Goal: Task Accomplishment & Management: Complete application form

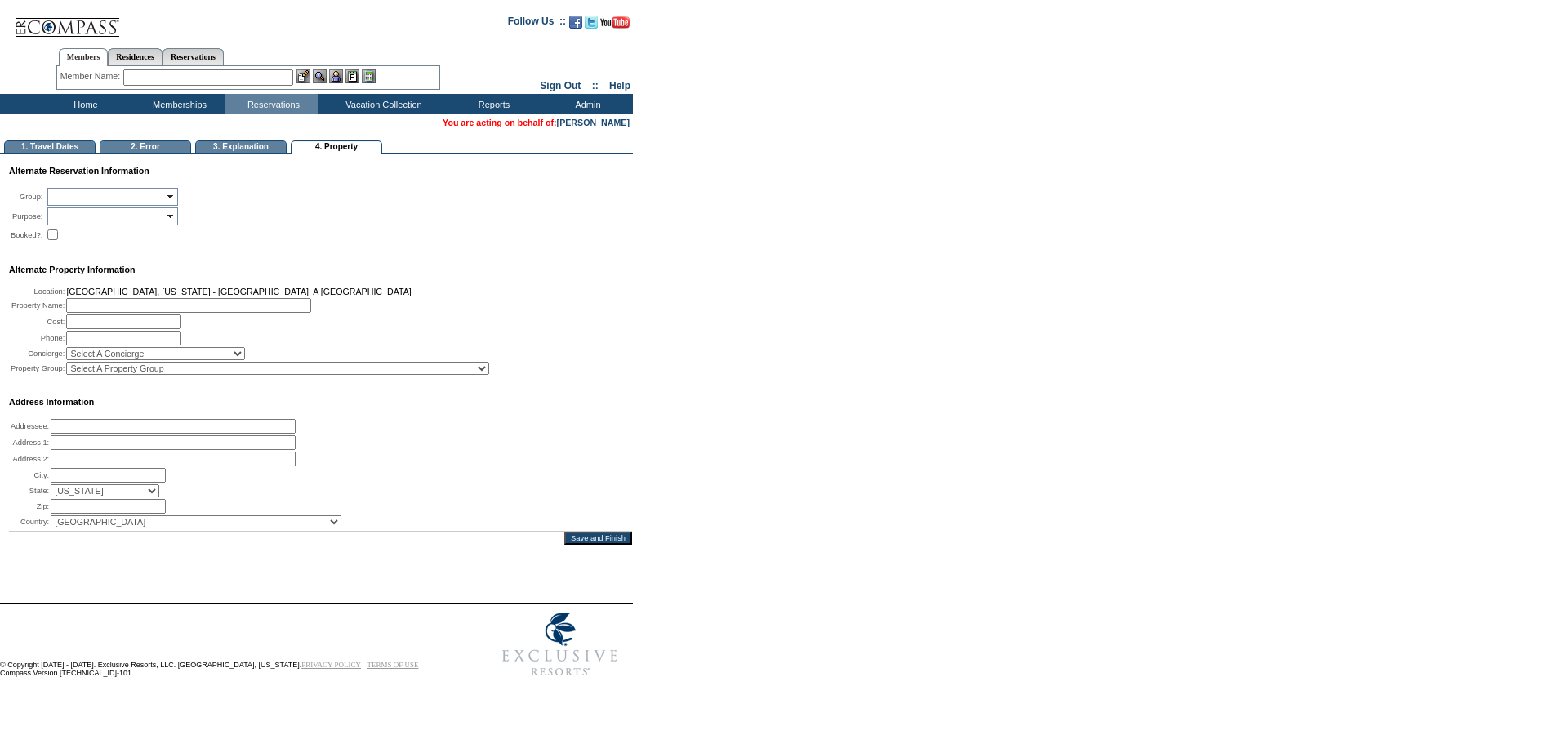
click at [133, 313] on input "text" at bounding box center [188, 305] width 245 height 14
paste input "Ocean View Two Bedroom Kauhale #1"
type input "Ocean View Two Bedroom [GEOGRAPHIC_DATA]"
click at [245, 296] on td "[GEOGRAPHIC_DATA], [US_STATE] - [GEOGRAPHIC_DATA], A [GEOGRAPHIC_DATA]" at bounding box center [277, 292] width 423 height 10
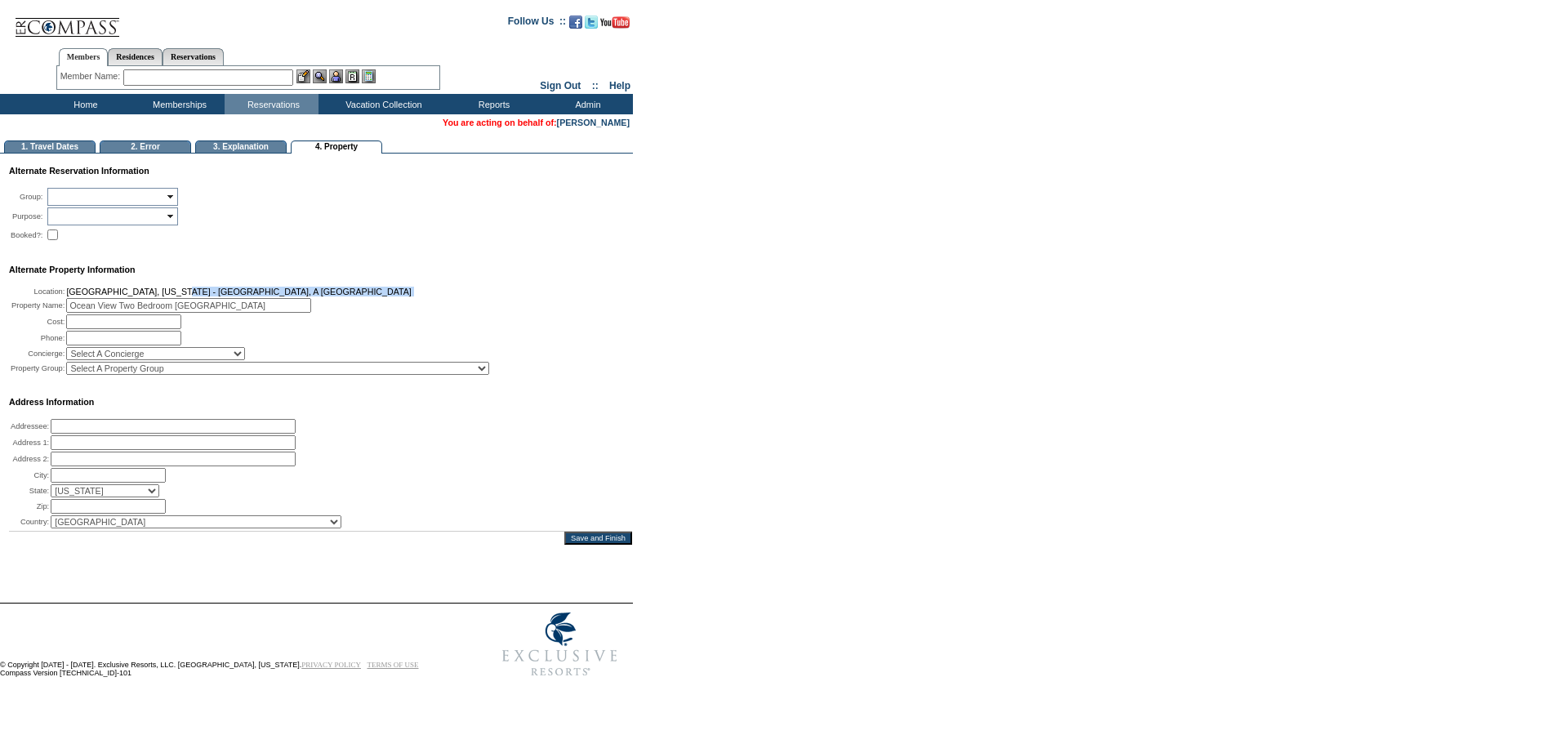
click at [245, 296] on td "[GEOGRAPHIC_DATA], [US_STATE] - [GEOGRAPHIC_DATA], A [GEOGRAPHIC_DATA]" at bounding box center [277, 292] width 423 height 10
copy tbody "[GEOGRAPHIC_DATA], [US_STATE] - [GEOGRAPHIC_DATA], A [GEOGRAPHIC_DATA]"
click at [105, 434] on input "text" at bounding box center [173, 426] width 245 height 14
paste input "[GEOGRAPHIC_DATA], [US_STATE] - [GEOGRAPHIC_DATA], A [GEOGRAPHIC_DATA]"
type input "[GEOGRAPHIC_DATA], [US_STATE] - [GEOGRAPHIC_DATA], A [GEOGRAPHIC_DATA]"
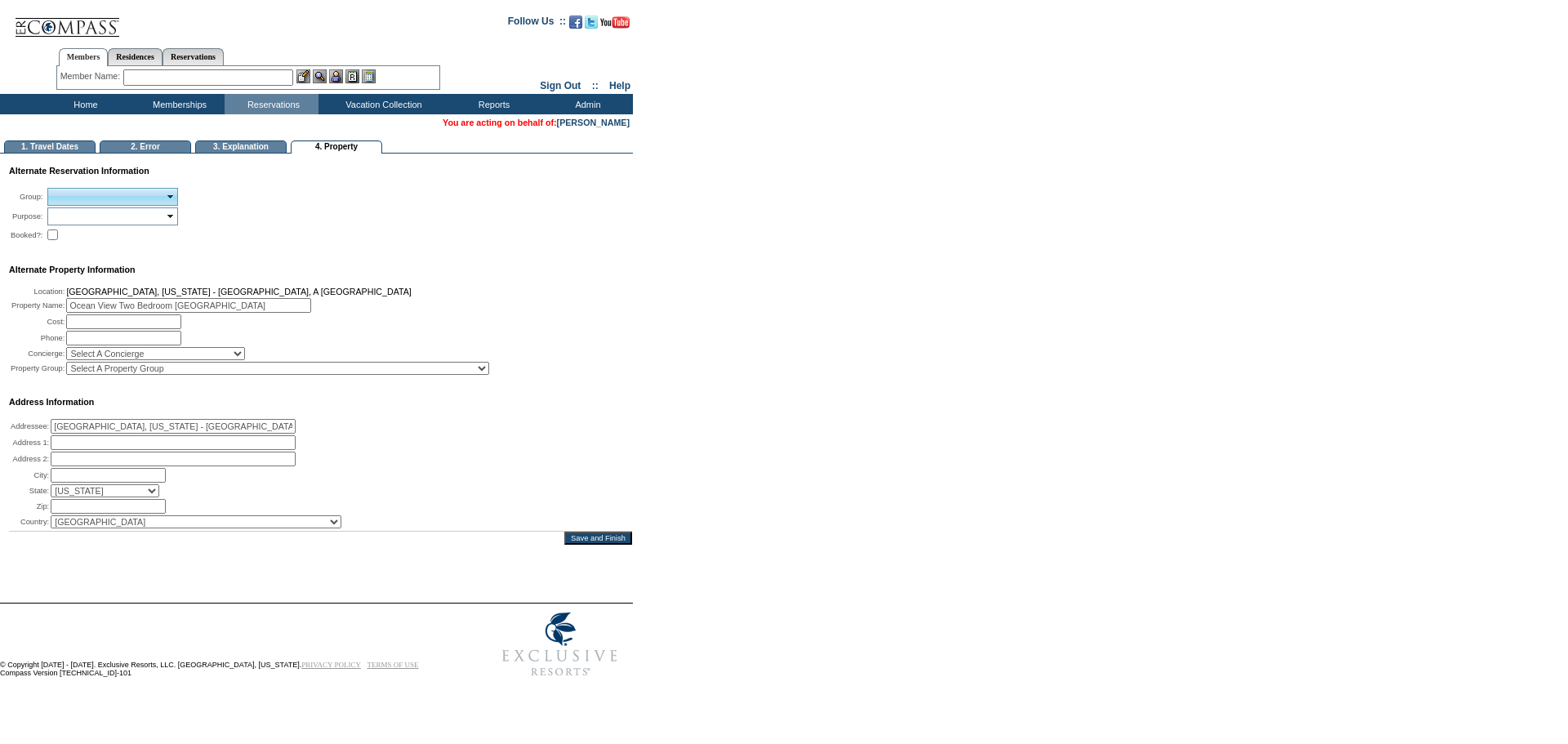
click at [87, 202] on input "text" at bounding box center [107, 197] width 116 height 14
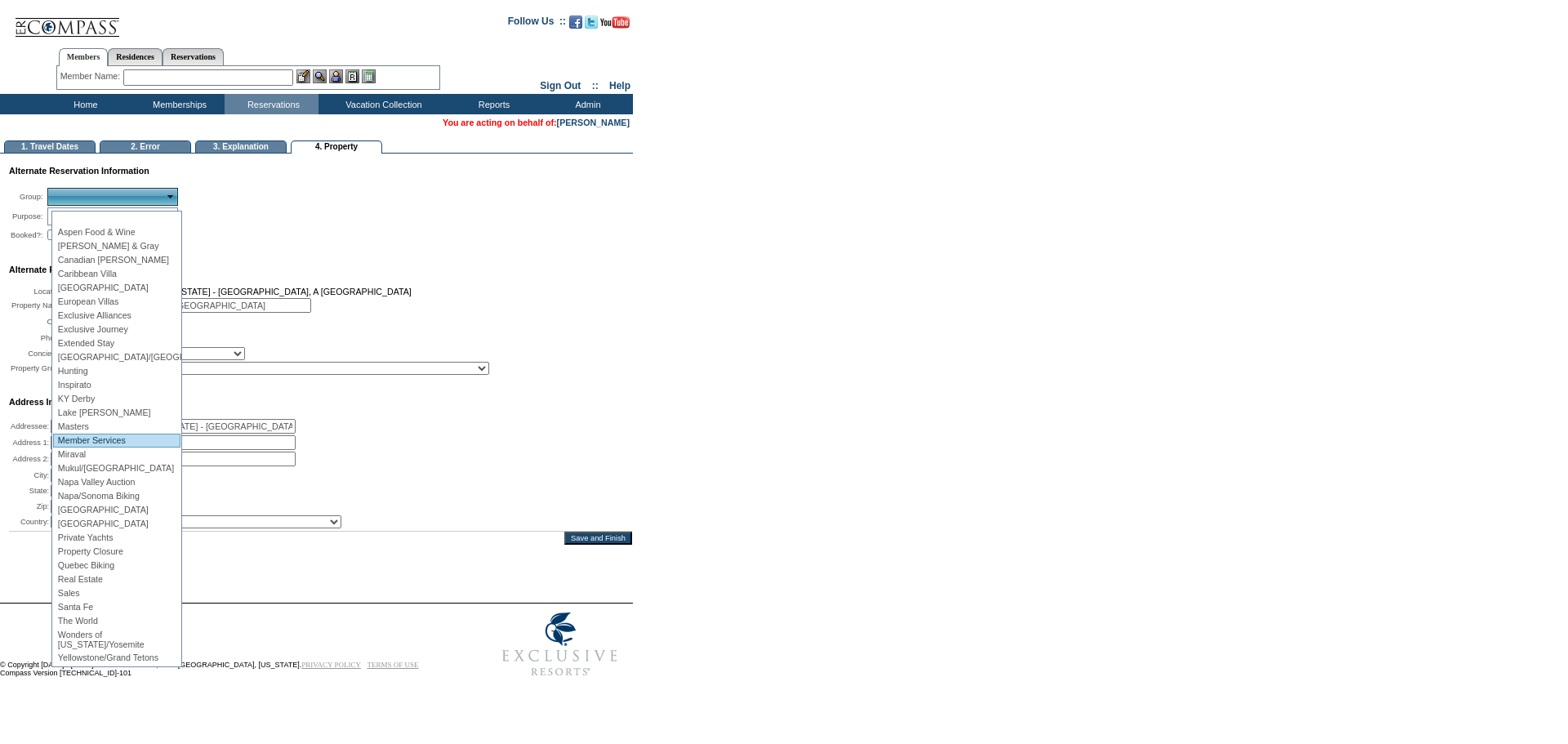
click at [132, 440] on li "Member Services" at bounding box center [117, 440] width 127 height 14
type input "Loading..."
type input "Member Services"
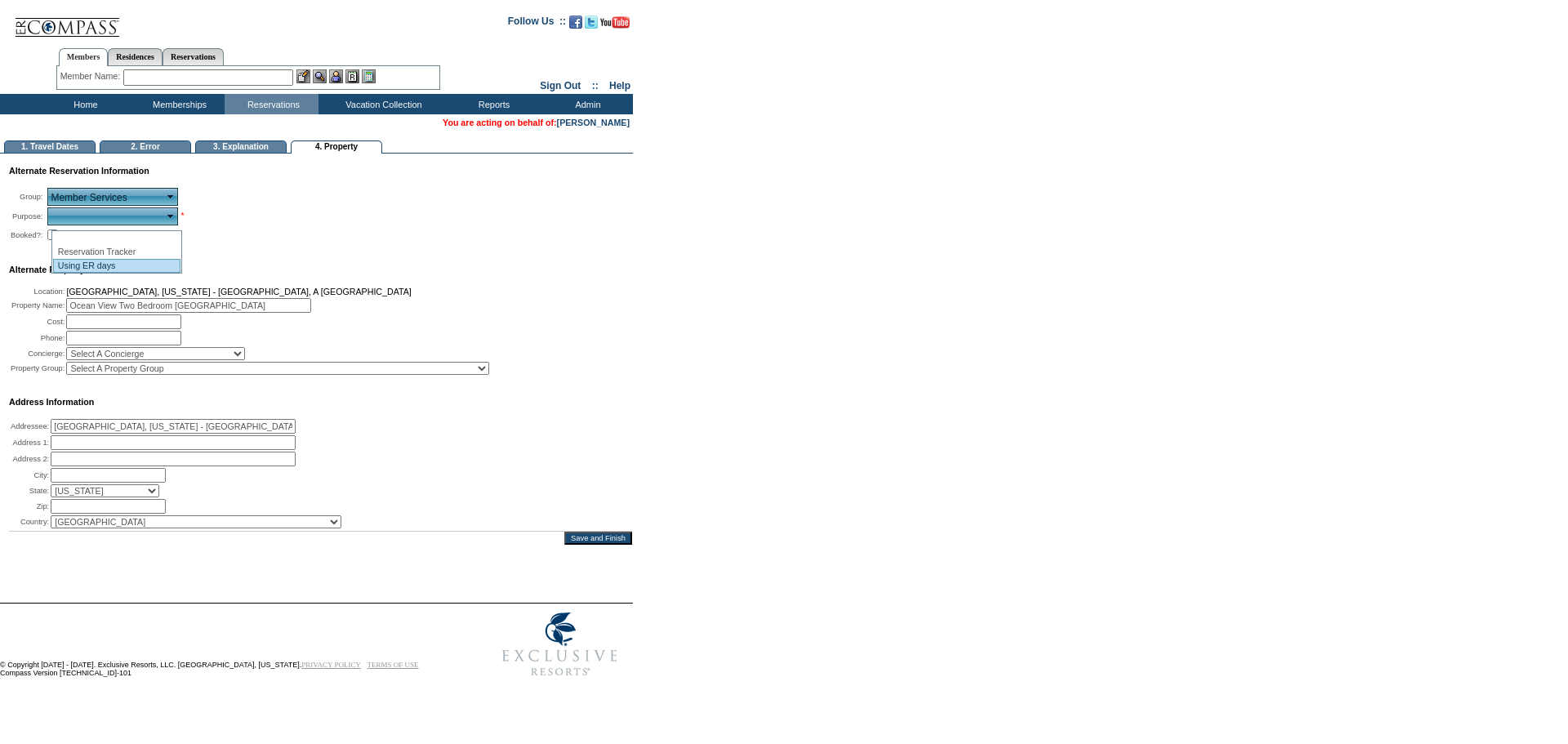
click at [106, 267] on li "Using ER days" at bounding box center [117, 266] width 127 height 14
type input "Using ER days"
click at [209, 274] on td "Alternate Property Information" at bounding box center [321, 270] width 624 height 10
click at [147, 345] on input "text" at bounding box center [124, 338] width 115 height 14
paste input "12144147506"
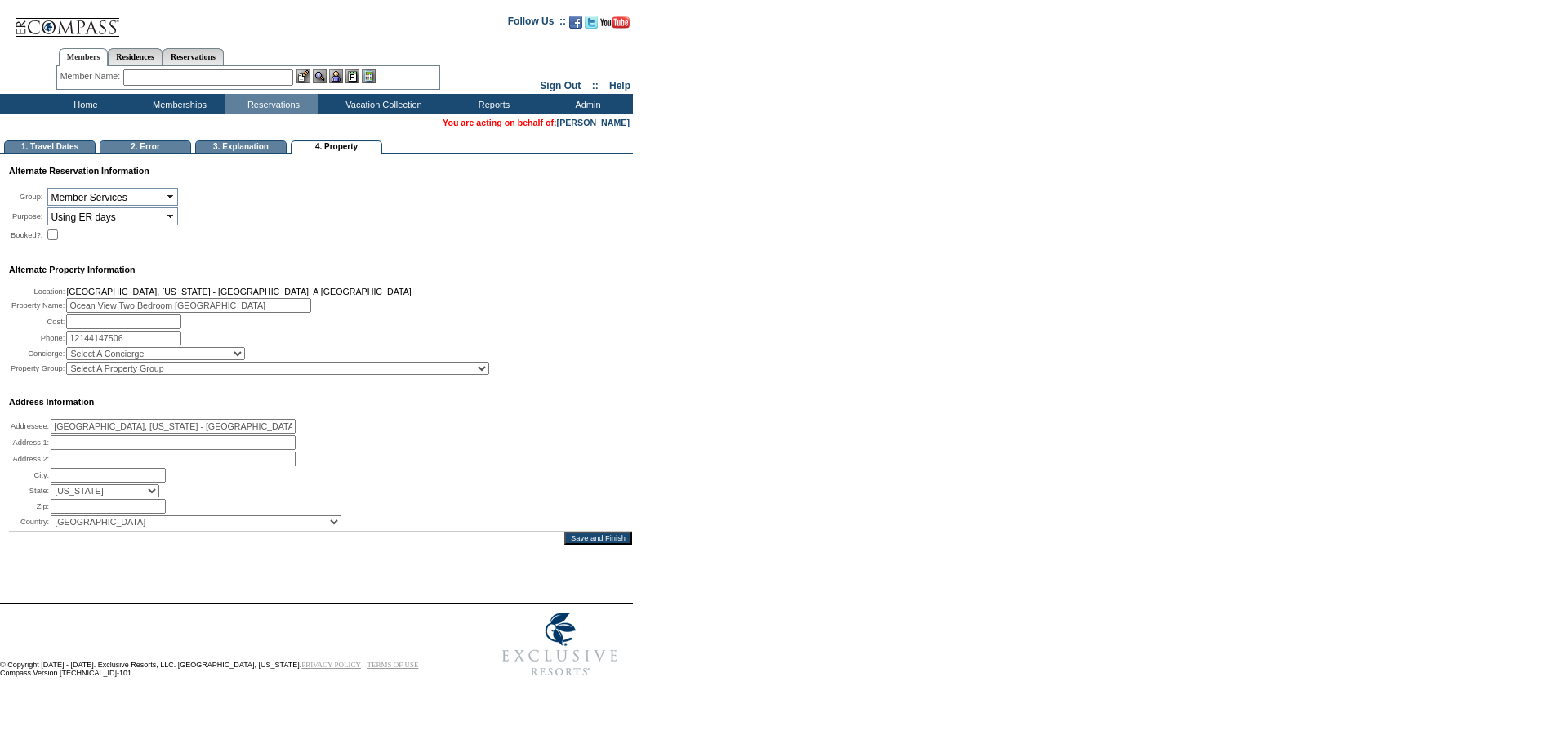
type input "12144147506"
click at [176, 359] on select "Select A Concierge [PERSON_NAME] Reservations, Rosewood Hotel Collection [PERSO…" at bounding box center [155, 353] width 179 height 13
select select "62306"
click at [74, 359] on select "Select A Concierge [PERSON_NAME] Reservations, Rosewood Hotel Collection [PERSO…" at bounding box center [155, 353] width 179 height 13
click at [154, 374] on select "Select A Property Group [PERSON_NAME][GEOGRAPHIC_DATA], [US_STATE] [GEOGRAPHIC_…" at bounding box center [277, 367] width 423 height 13
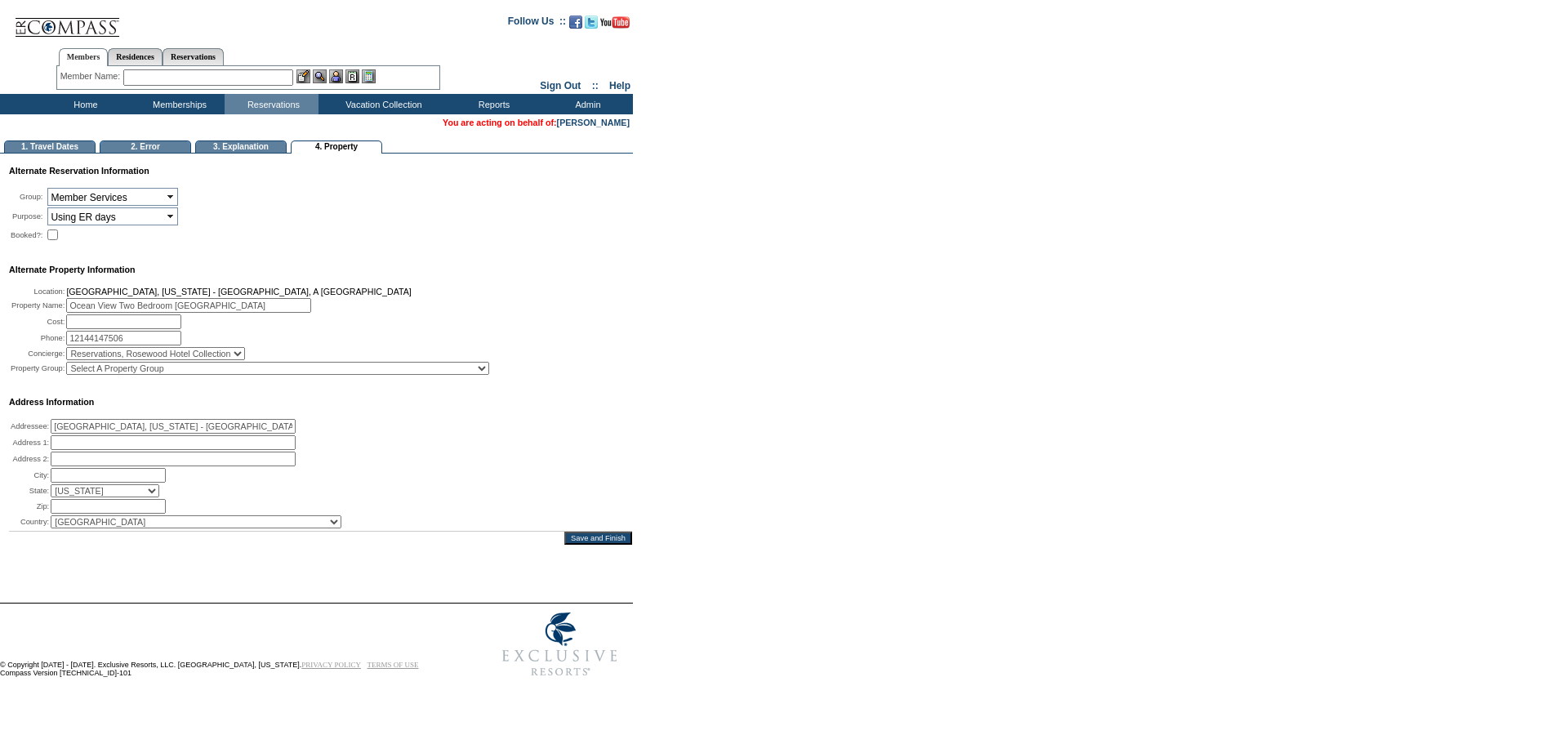
select select "611"
click at [74, 374] on select "Select A Property Group [PERSON_NAME][GEOGRAPHIC_DATA], [US_STATE] [GEOGRAPHIC_…" at bounding box center [277, 367] width 423 height 13
click at [100, 450] on input "text" at bounding box center [173, 442] width 245 height 14
paste input "[STREET_ADDRESS]"
type input "[STREET_ADDRESS]"
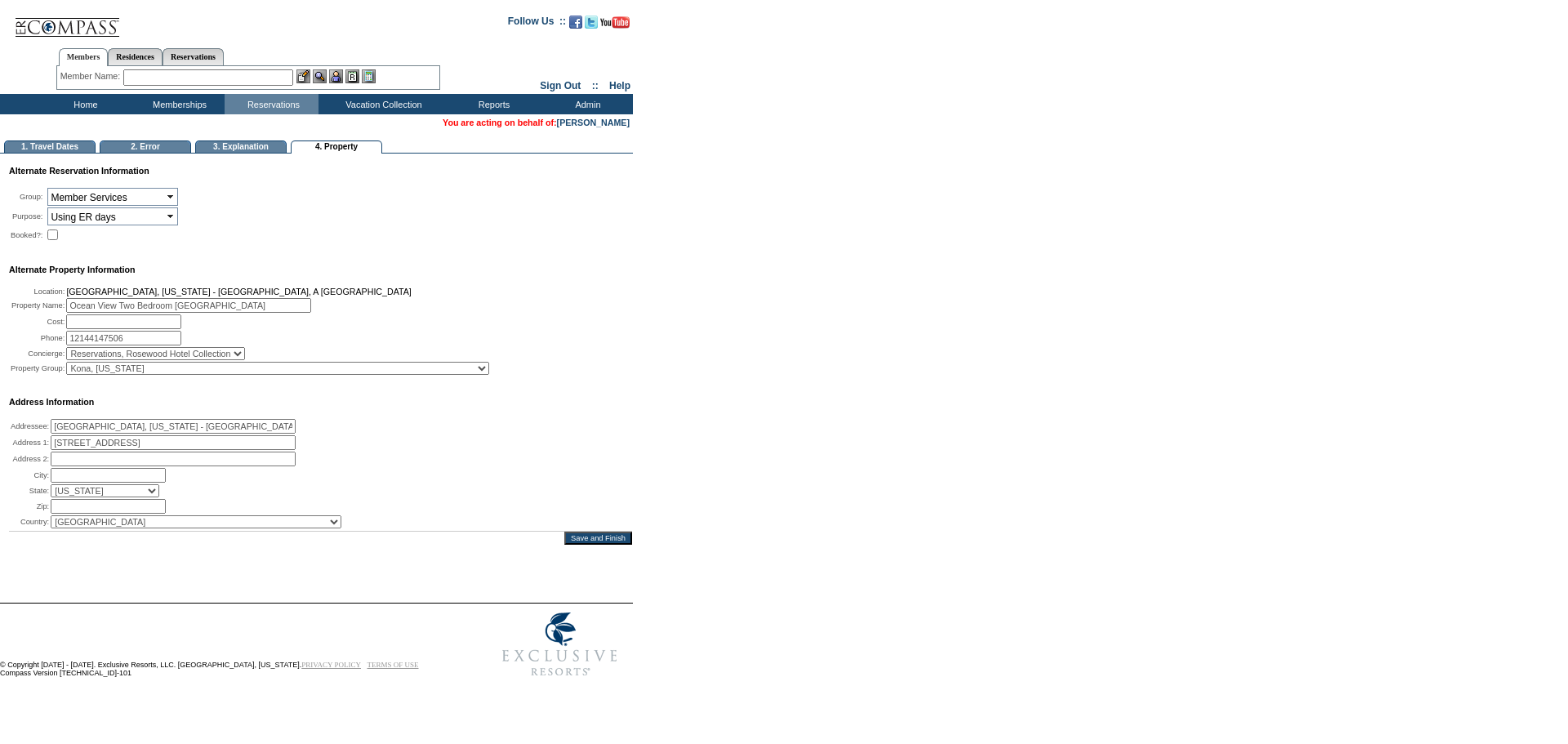
click at [70, 483] on input "text" at bounding box center [109, 475] width 115 height 14
paste input "Kailua-Kona, HI 96740"
click at [143, 483] on input "Kailua-Kona, HI 96740" at bounding box center [109, 475] width 115 height 14
type input "Kailua-Kona, [GEOGRAPHIC_DATA]"
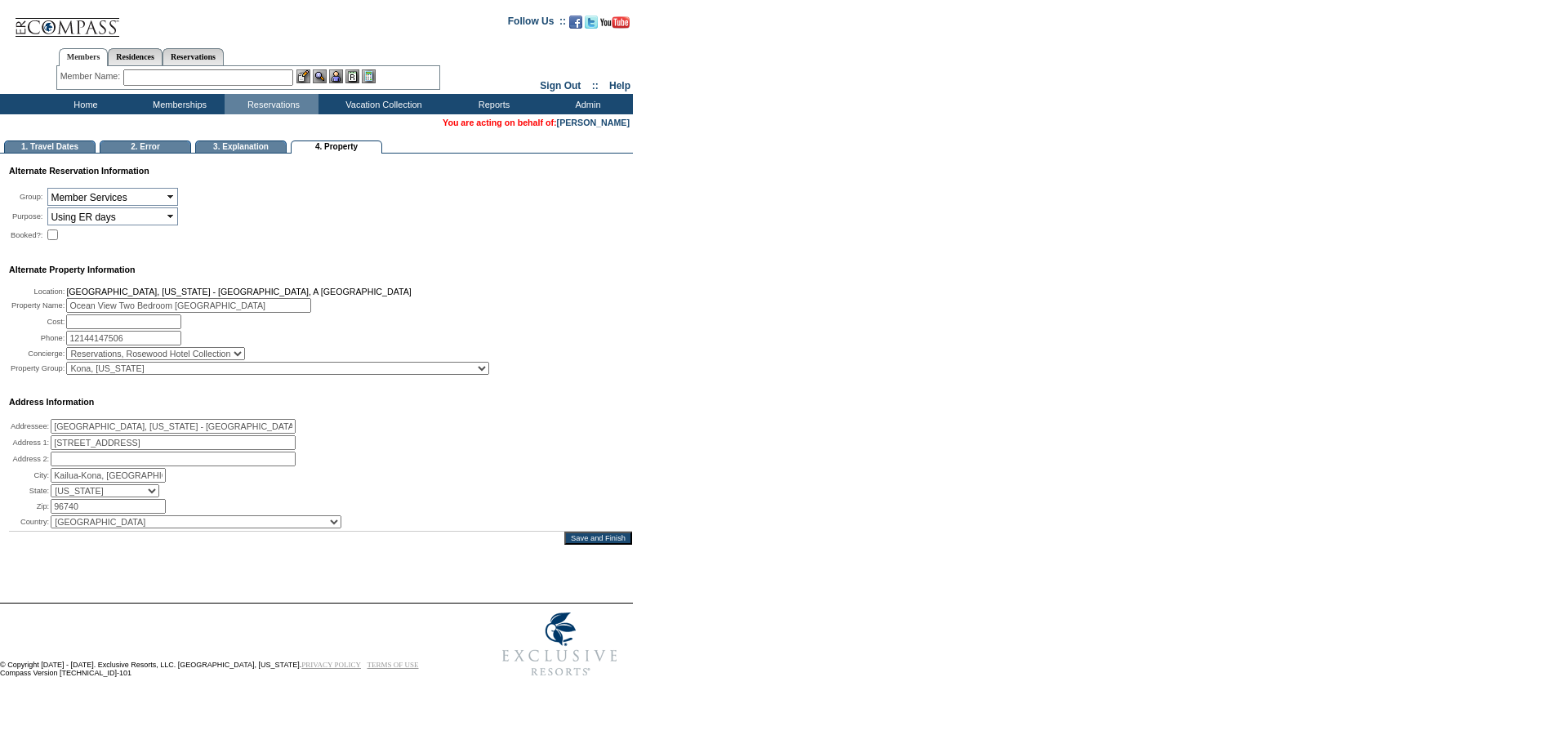
type input "96740"
click at [130, 497] on select "[US_STATE] [US_STATE] [US_STATE] [US_STATE] [US_STATE] [US_STATE] [US_STATE] [U…" at bounding box center [105, 490] width 109 height 13
select select "HI"
click at [55, 497] on select "[US_STATE] [US_STATE] [US_STATE] [US_STATE] [US_STATE] [US_STATE] [US_STATE] [U…" at bounding box center [105, 490] width 109 height 13
click at [136, 530] on table "Addressee: [GEOGRAPHIC_DATA], [US_STATE] - [GEOGRAPHIC_DATA], A [GEOGRAPHIC_DAT…" at bounding box center [176, 473] width 334 height 113
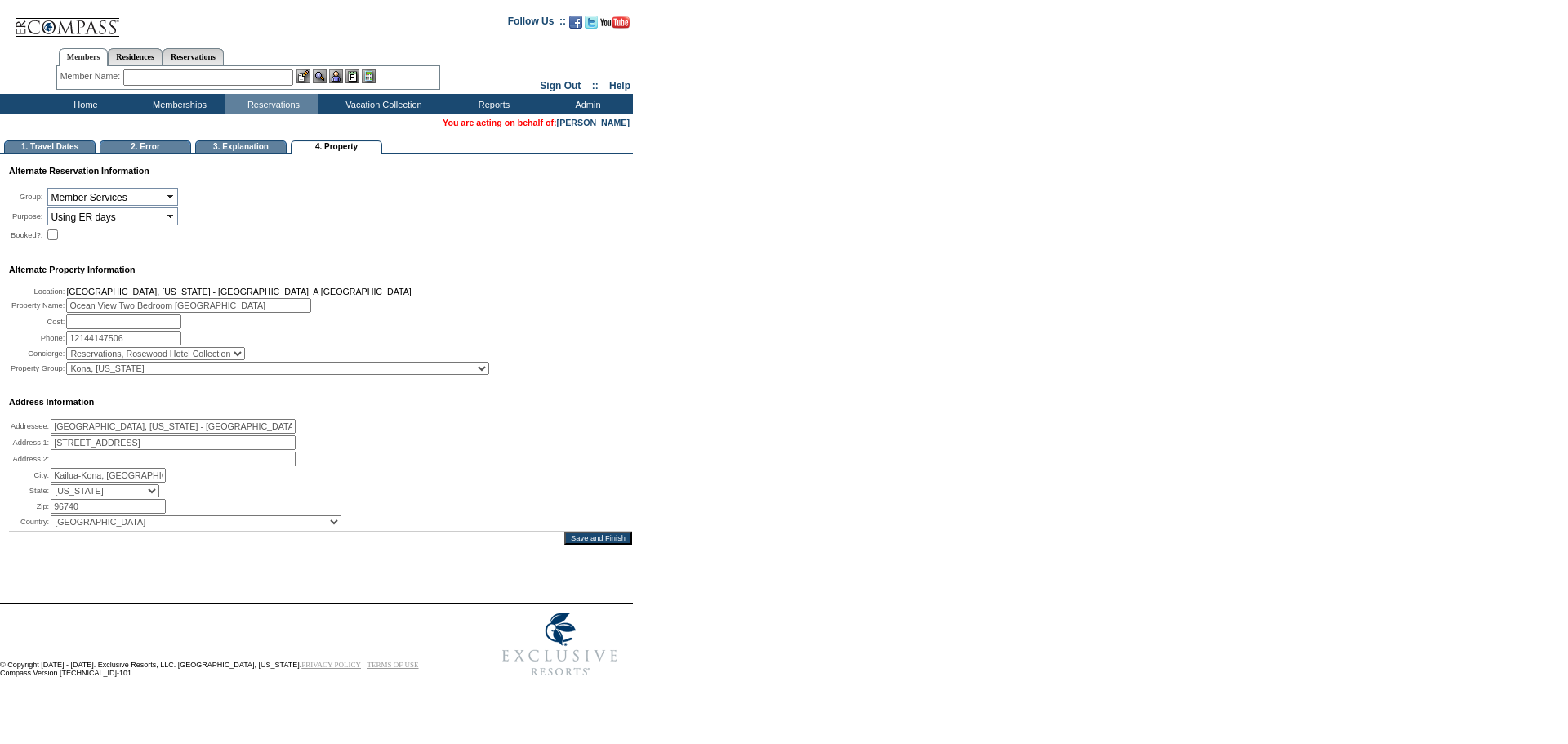
click at [138, 529] on select "[GEOGRAPHIC_DATA] [GEOGRAPHIC_DATA] [GEOGRAPHIC_DATA] [GEOGRAPHIC_DATA] [US_STA…" at bounding box center [196, 521] width 291 height 13
select select "US"
click at [55, 529] on select "[GEOGRAPHIC_DATA] [GEOGRAPHIC_DATA] [GEOGRAPHIC_DATA] [GEOGRAPHIC_DATA] [US_STA…" at bounding box center [196, 521] width 291 height 13
click at [139, 483] on input "Kailua-Kona, [GEOGRAPHIC_DATA]" at bounding box center [109, 475] width 115 height 14
type input "Kailua-Kona"
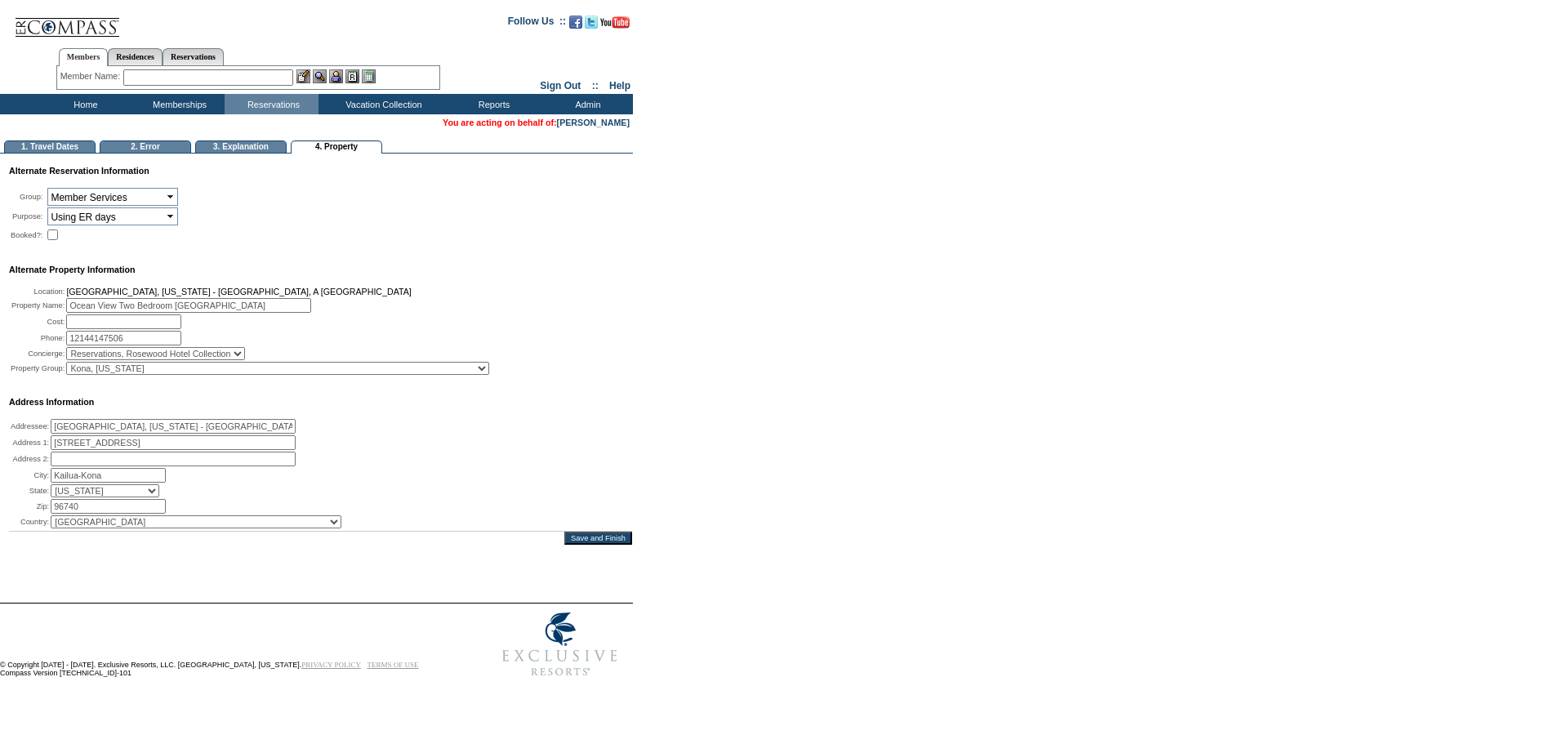
click at [481, 406] on td "Address Information" at bounding box center [321, 402] width 624 height 10
drag, startPoint x: 599, startPoint y: 562, endPoint x: 599, endPoint y: 459, distance: 103.0
click at [600, 545] on input "Save and Finish" at bounding box center [598, 538] width 68 height 13
